Goal: Information Seeking & Learning: Learn about a topic

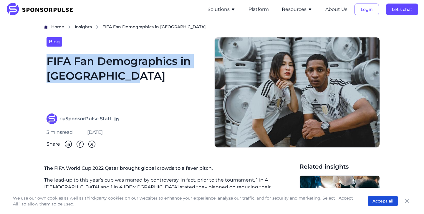
drag, startPoint x: 47, startPoint y: 57, endPoint x: 153, endPoint y: 84, distance: 109.0
click at [153, 84] on h1 "FIFA Fan Demographics in [GEOGRAPHIC_DATA]" at bounding box center [126, 80] width 161 height 53
copy h1 "FIFA Fan Demographics in [GEOGRAPHIC_DATA]"
click at [84, 26] on span "Insights" at bounding box center [83, 26] width 17 height 5
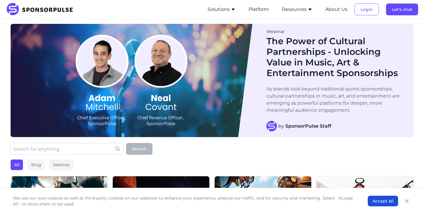
click at [73, 145] on input "text" at bounding box center [67, 149] width 113 height 12
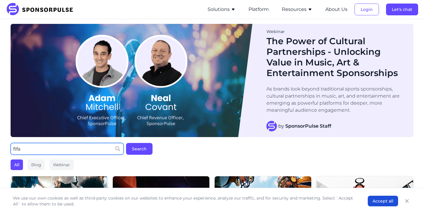
type input "fifa"
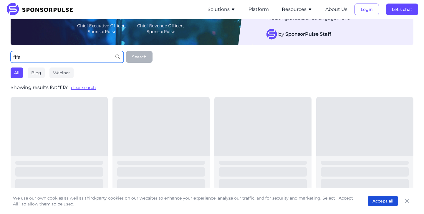
scroll to position [104, 0]
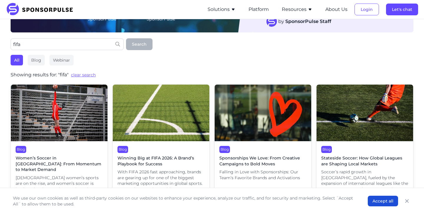
click at [154, 158] on span "Winning Big at FIFA 2026: A Brand’s Playbook for Success" at bounding box center [160, 160] width 87 height 11
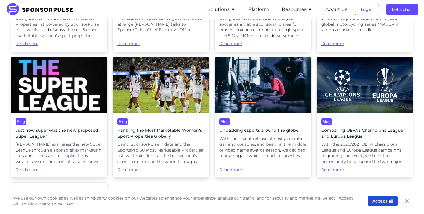
scroll to position [1156, 0]
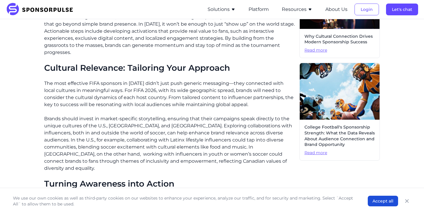
scroll to position [326, 0]
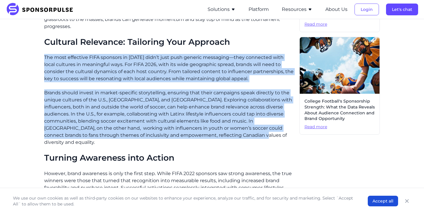
drag, startPoint x: 45, startPoint y: 57, endPoint x: 245, endPoint y: 136, distance: 215.2
click at [245, 136] on div "With the FIFA 2026 World Cup just around the corner, brands are preparing for o…" at bounding box center [169, 103] width 250 height 477
copy div "The most effective FIFA sponsors in 2022 didn’t just push generic messaging—the…"
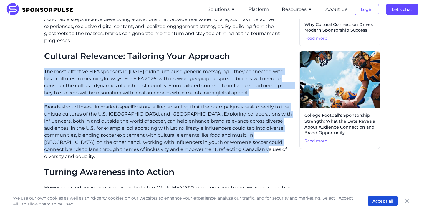
scroll to position [311, 0]
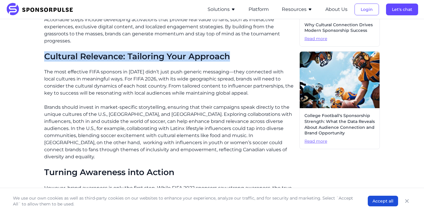
drag, startPoint x: 46, startPoint y: 56, endPoint x: 276, endPoint y: 56, distance: 229.7
click at [276, 56] on h2 "Cultural Relevance: Tailoring Your Approach" at bounding box center [169, 56] width 250 height 10
copy h2 "Cultural Relevance: Tailoring Your Approach"
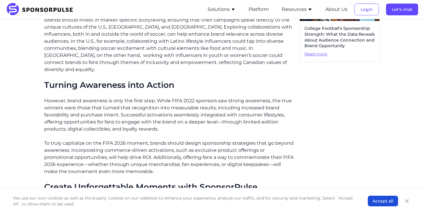
scroll to position [425, 0]
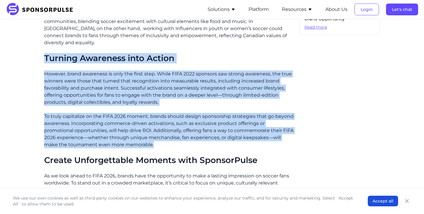
drag, startPoint x: 46, startPoint y: 51, endPoint x: 234, endPoint y: 144, distance: 210.2
click at [234, 144] on div "With the FIFA 2026 World Cup just around the corner, brands are preparing for o…" at bounding box center [169, 3] width 250 height 477
copy div "Turning Awareness into Action However, brand awareness is only the first step. …"
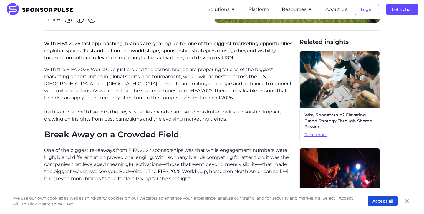
scroll to position [0, 0]
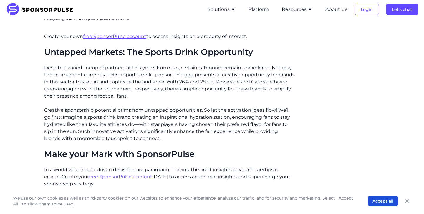
scroll to position [704, 0]
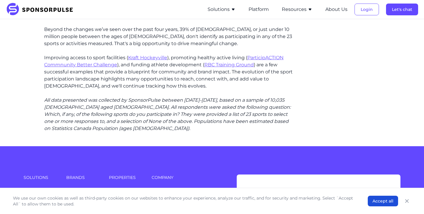
scroll to position [1648, 0]
